Goal: Task Accomplishment & Management: Use online tool/utility

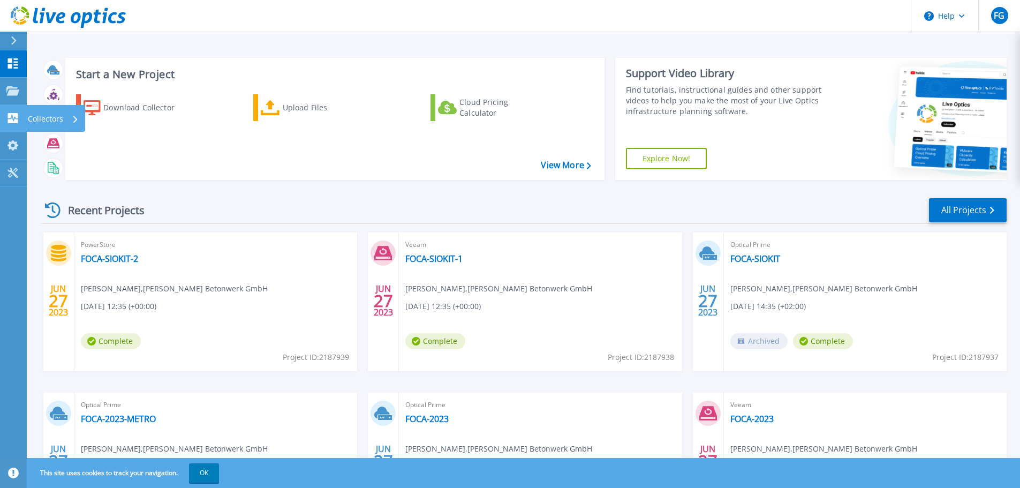
click at [12, 124] on link "Collectors Collectors" at bounding box center [13, 118] width 27 height 27
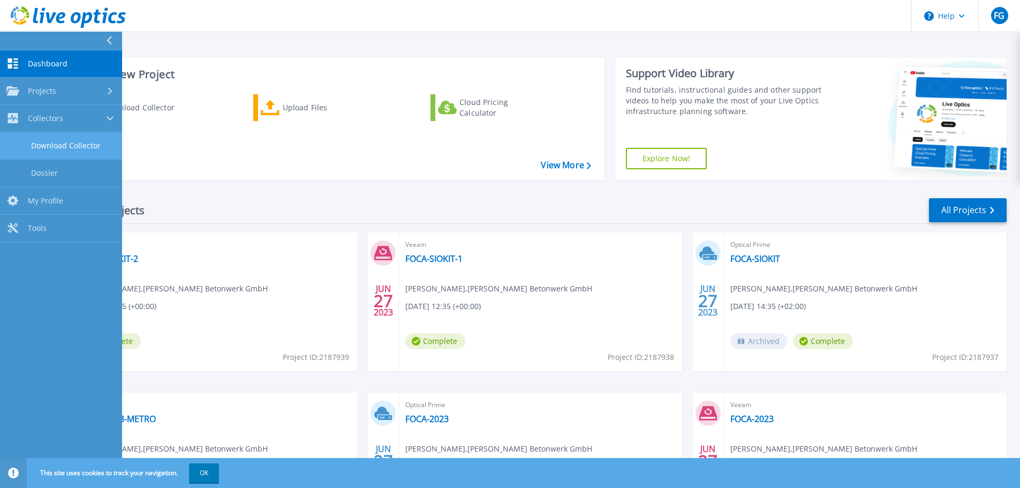
click at [37, 149] on link "Download Collector" at bounding box center [61, 145] width 122 height 27
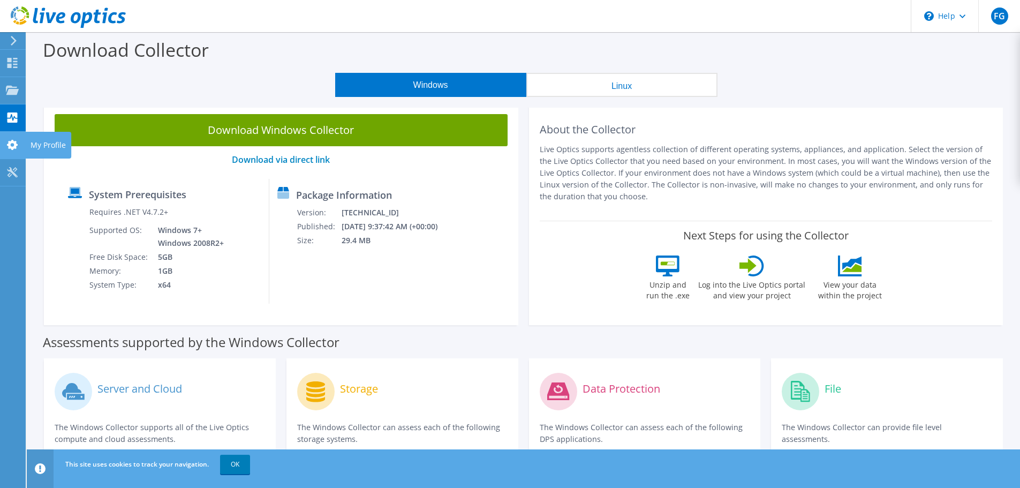
click at [10, 149] on icon at bounding box center [12, 145] width 13 height 10
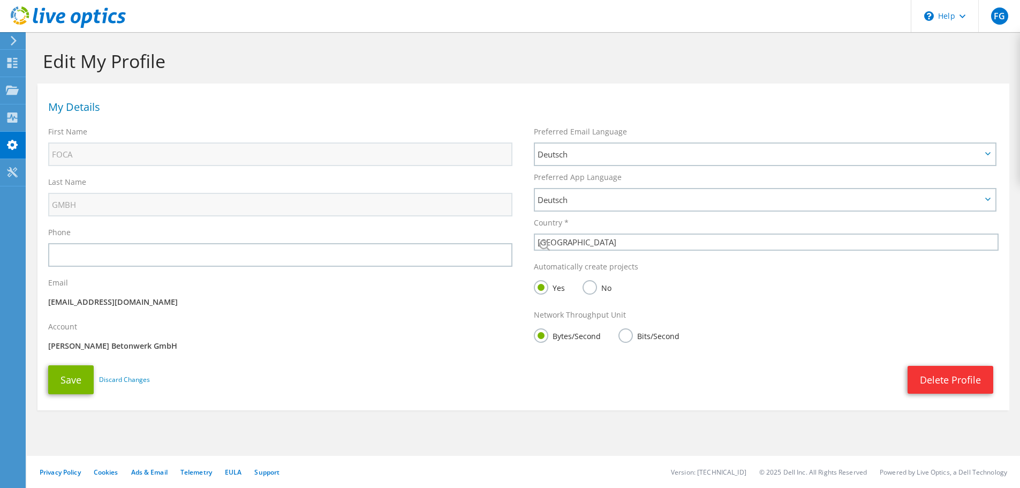
select select "56"
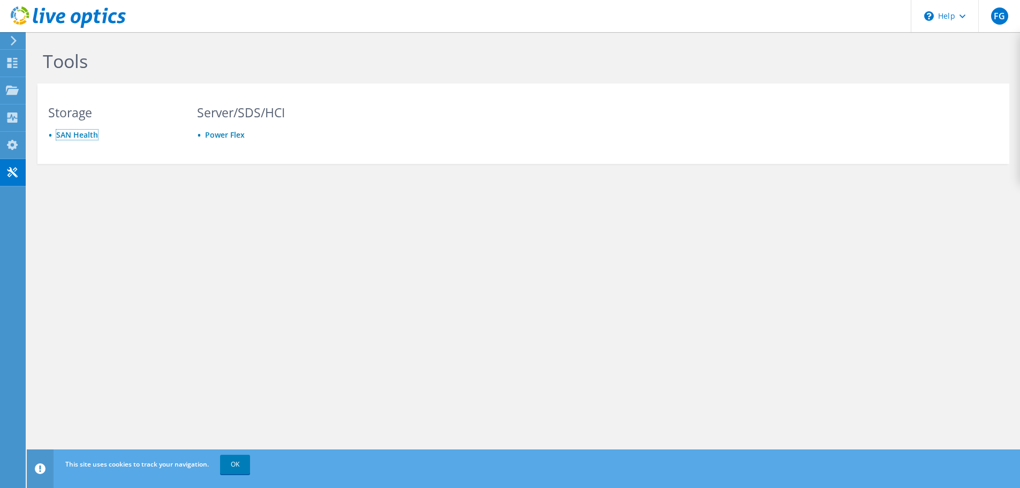
click at [66, 140] on li "SAN Health" at bounding box center [112, 135] width 129 height 12
click at [69, 135] on link "SAN Health" at bounding box center [77, 135] width 42 height 10
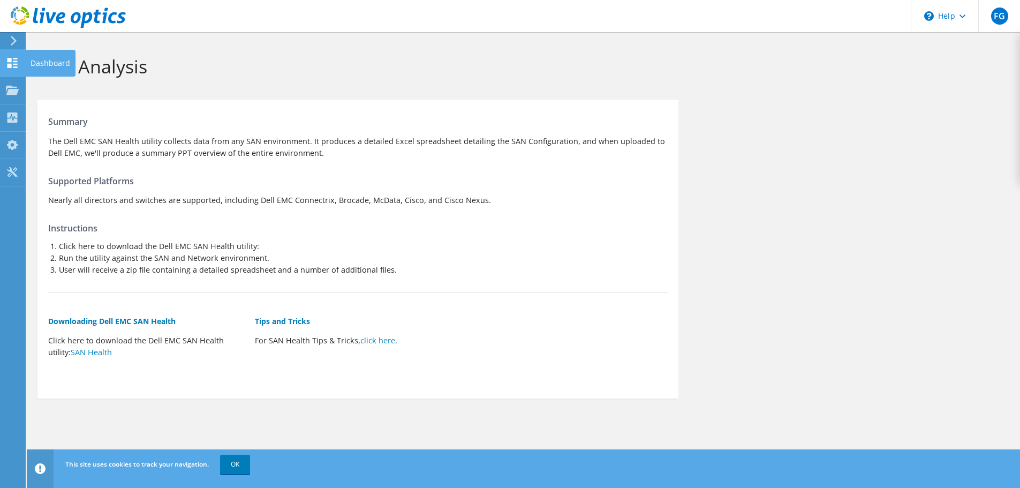
click at [12, 65] on icon at bounding box center [12, 63] width 13 height 10
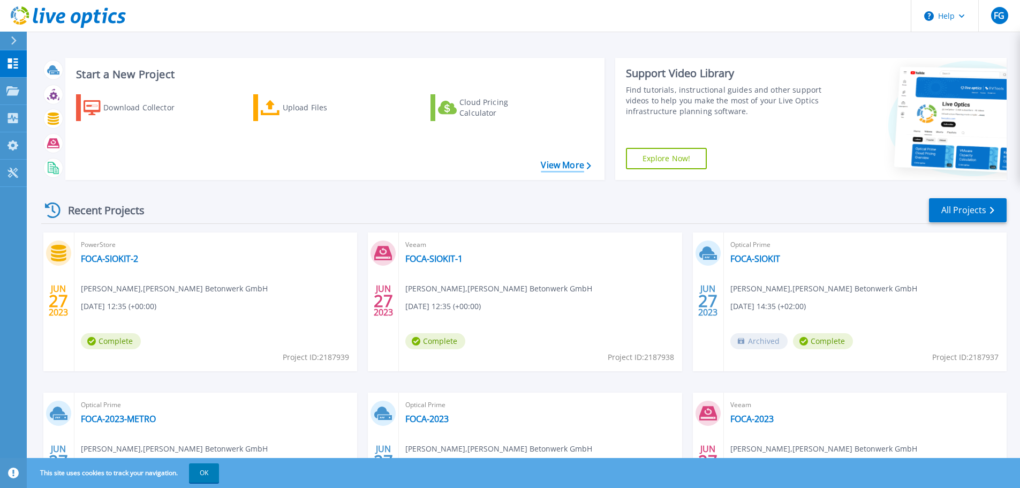
click at [555, 167] on link "View More" at bounding box center [566, 165] width 50 height 10
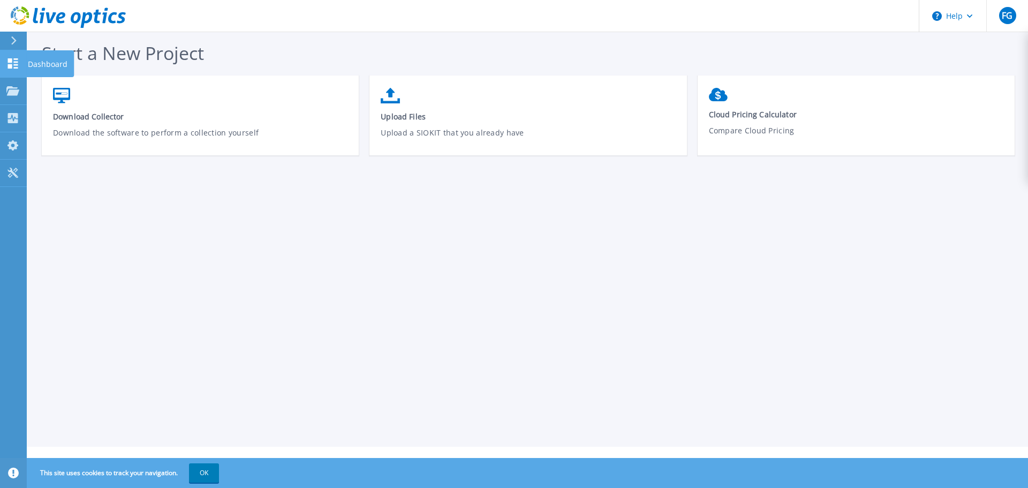
click at [9, 66] on icon at bounding box center [13, 63] width 10 height 10
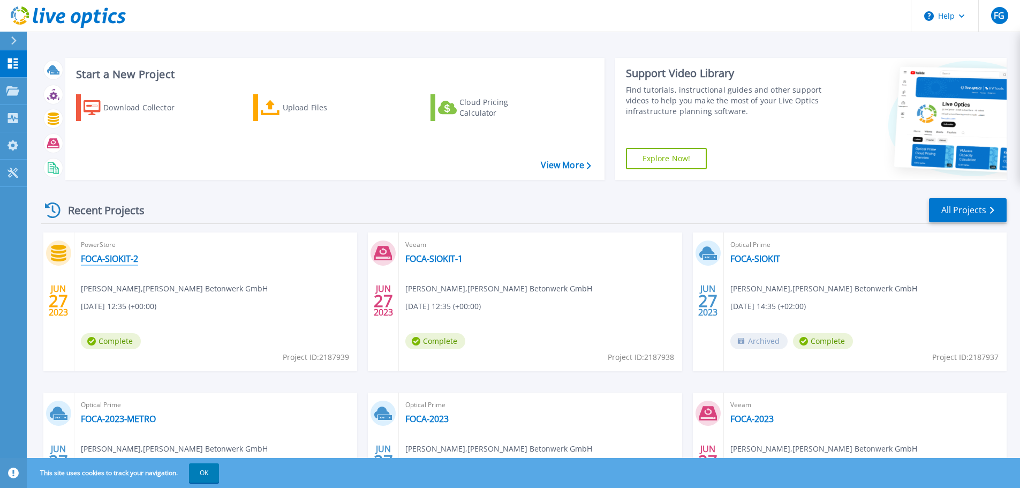
click at [100, 258] on link "FOCA-SIOKIT-2" at bounding box center [109, 258] width 57 height 11
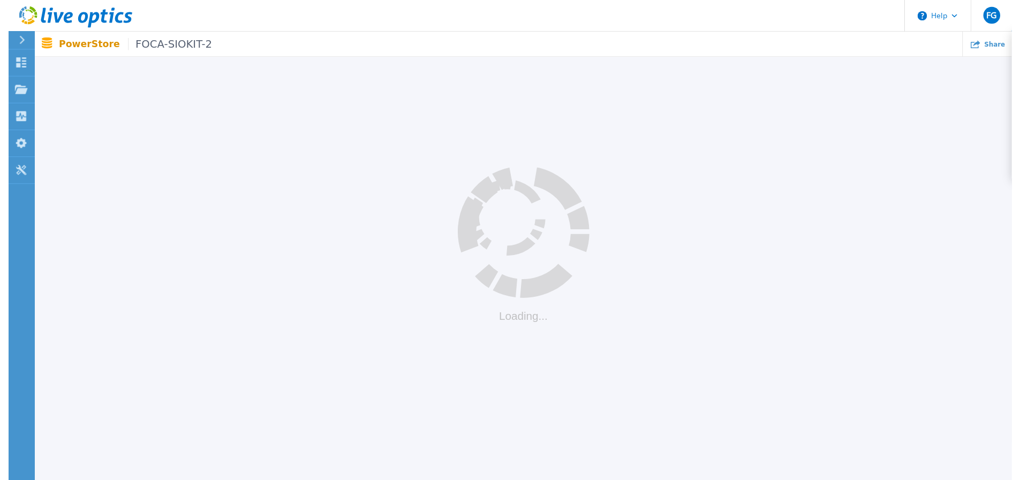
scroll to position [46, 0]
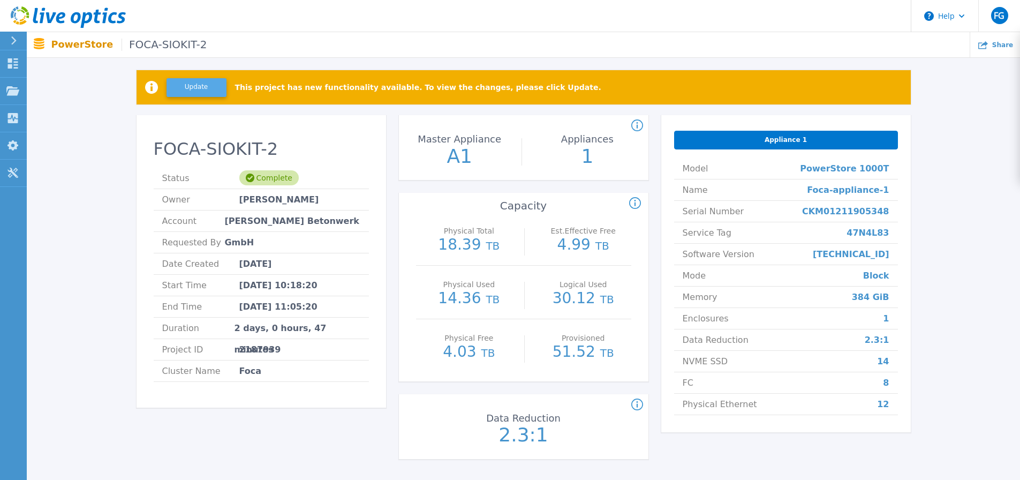
click at [176, 93] on button "Update" at bounding box center [197, 87] width 60 height 19
